Goal: Task Accomplishment & Management: Use online tool/utility

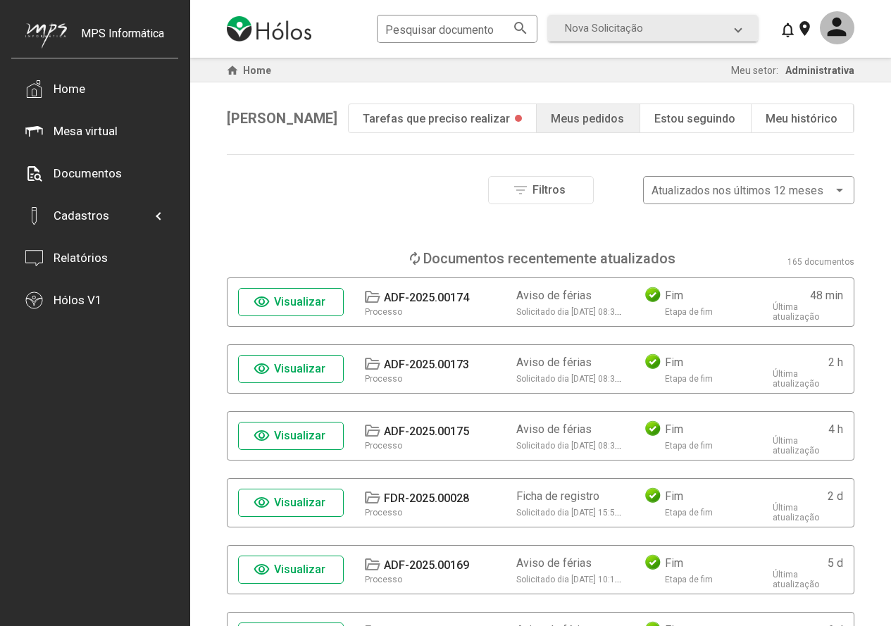
click at [319, 306] on span "Visualizar" at bounding box center [299, 301] width 51 height 13
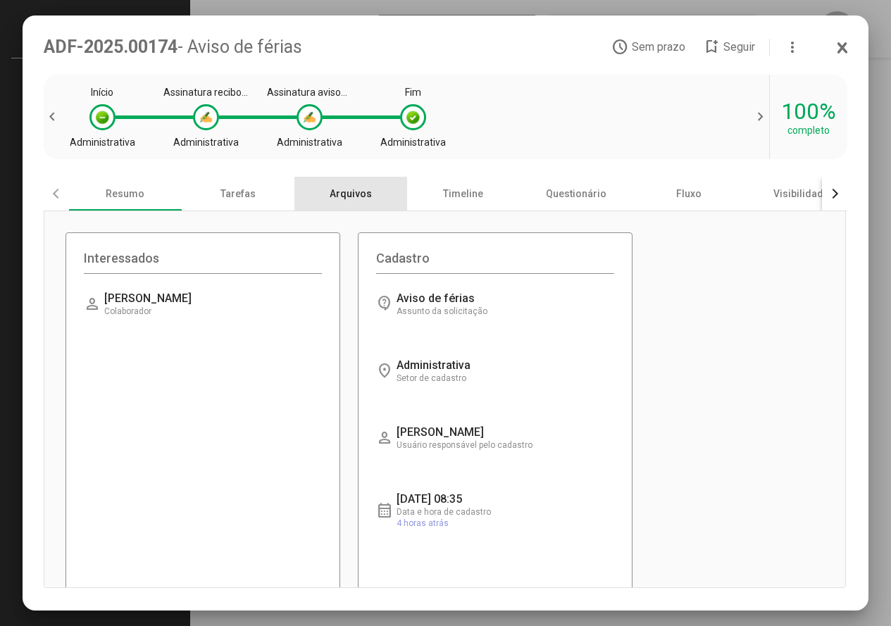
click at [349, 197] on div "Arquivos" at bounding box center [351, 194] width 113 height 34
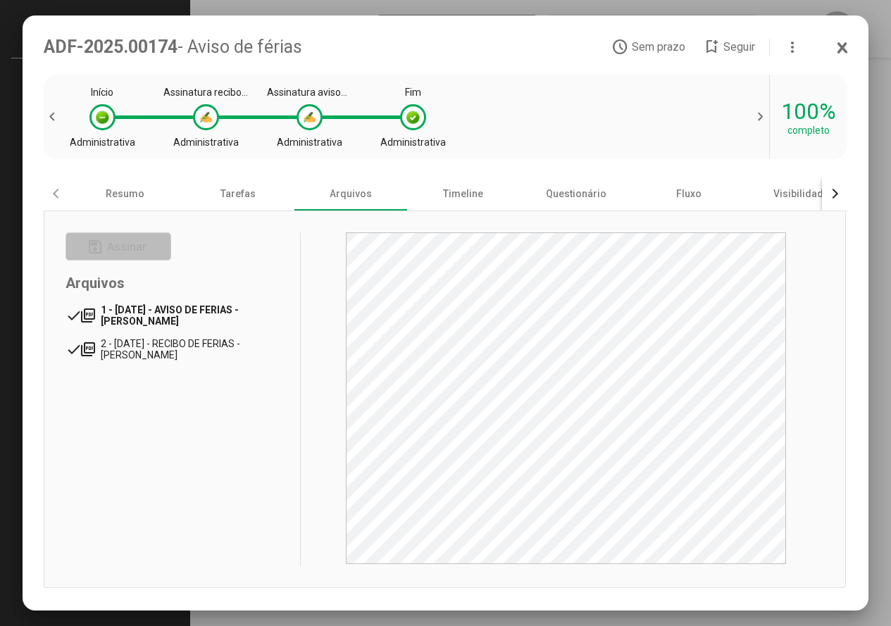
click at [189, 318] on span "1 - [DATE] - AVISO DE FERIAS - [PERSON_NAME]" at bounding box center [170, 315] width 138 height 23
drag, startPoint x: 207, startPoint y: 352, endPoint x: 311, endPoint y: 357, distance: 104.4
click at [207, 352] on span "2 - [DATE] - RECIBO DE FERIAS - [PERSON_NAME]" at bounding box center [171, 349] width 140 height 23
click at [841, 47] on icon at bounding box center [843, 48] width 8 height 9
